Goal: Task Accomplishment & Management: Manage account settings

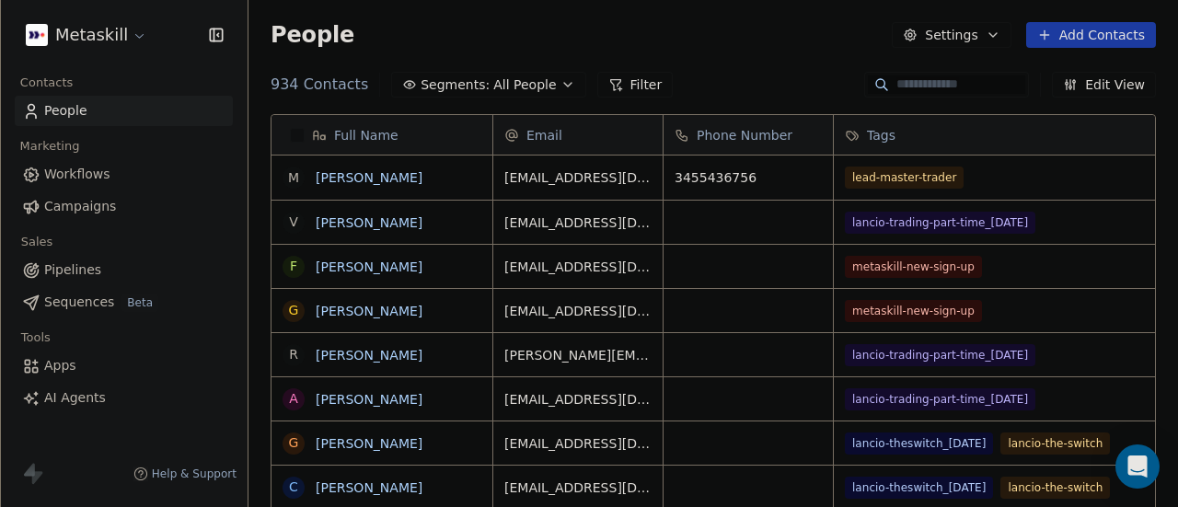
scroll to position [433, 915]
click at [370, 176] on link "[PERSON_NAME]" at bounding box center [369, 177] width 107 height 15
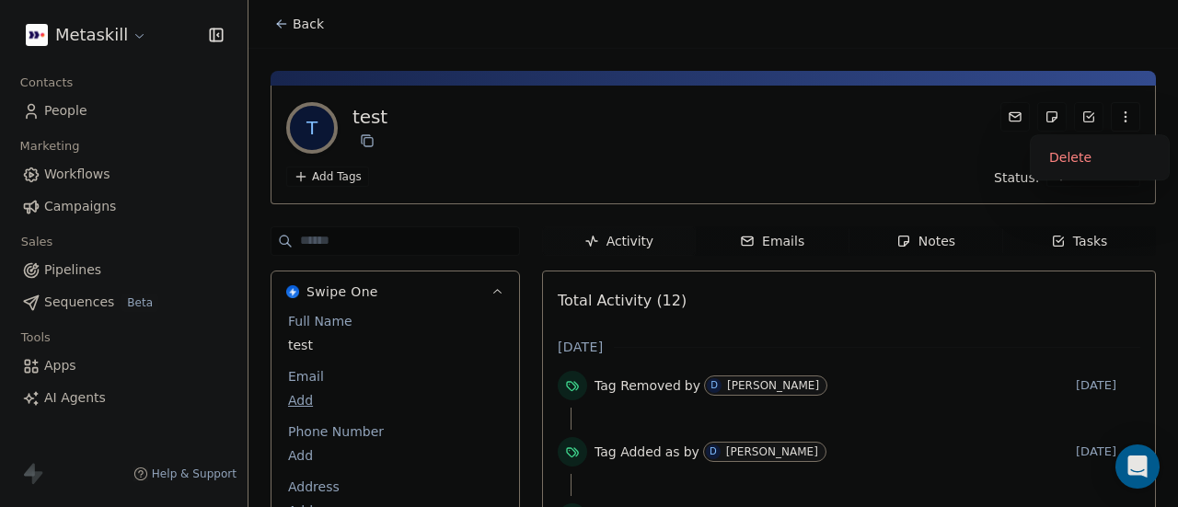
click at [1119, 121] on icon "button" at bounding box center [1126, 117] width 15 height 15
click at [1053, 159] on div "Delete" at bounding box center [1099, 157] width 123 height 29
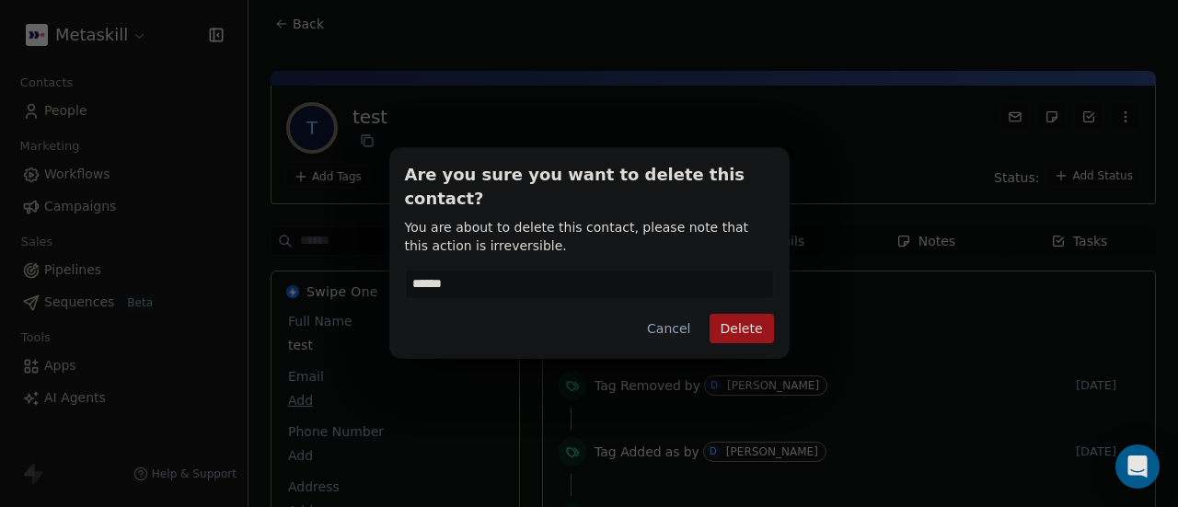
type input "******"
click at [728, 314] on button "Delete" at bounding box center [742, 328] width 64 height 29
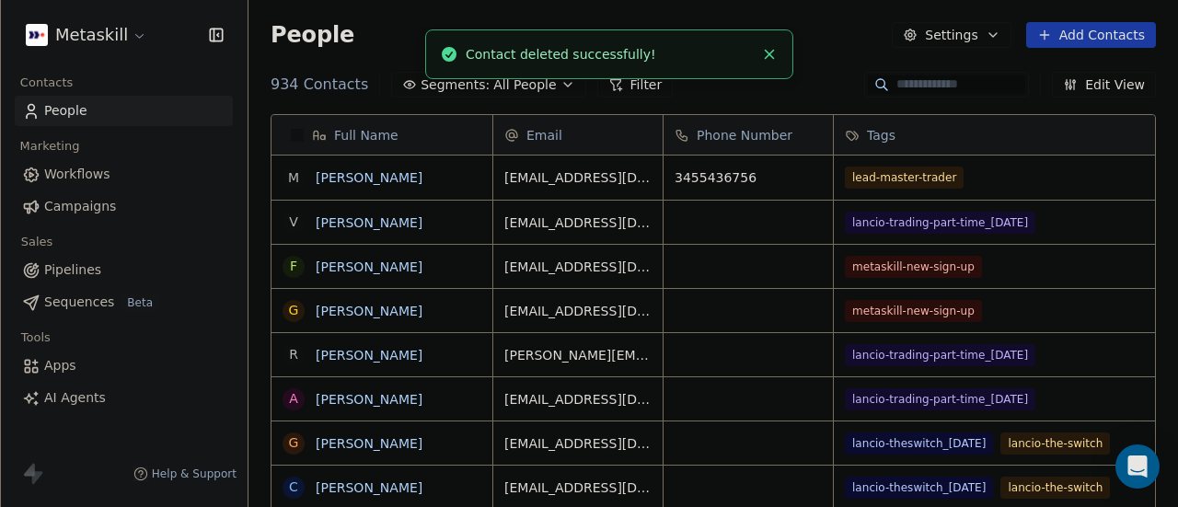
scroll to position [433, 915]
